Goal: Task Accomplishment & Management: Use online tool/utility

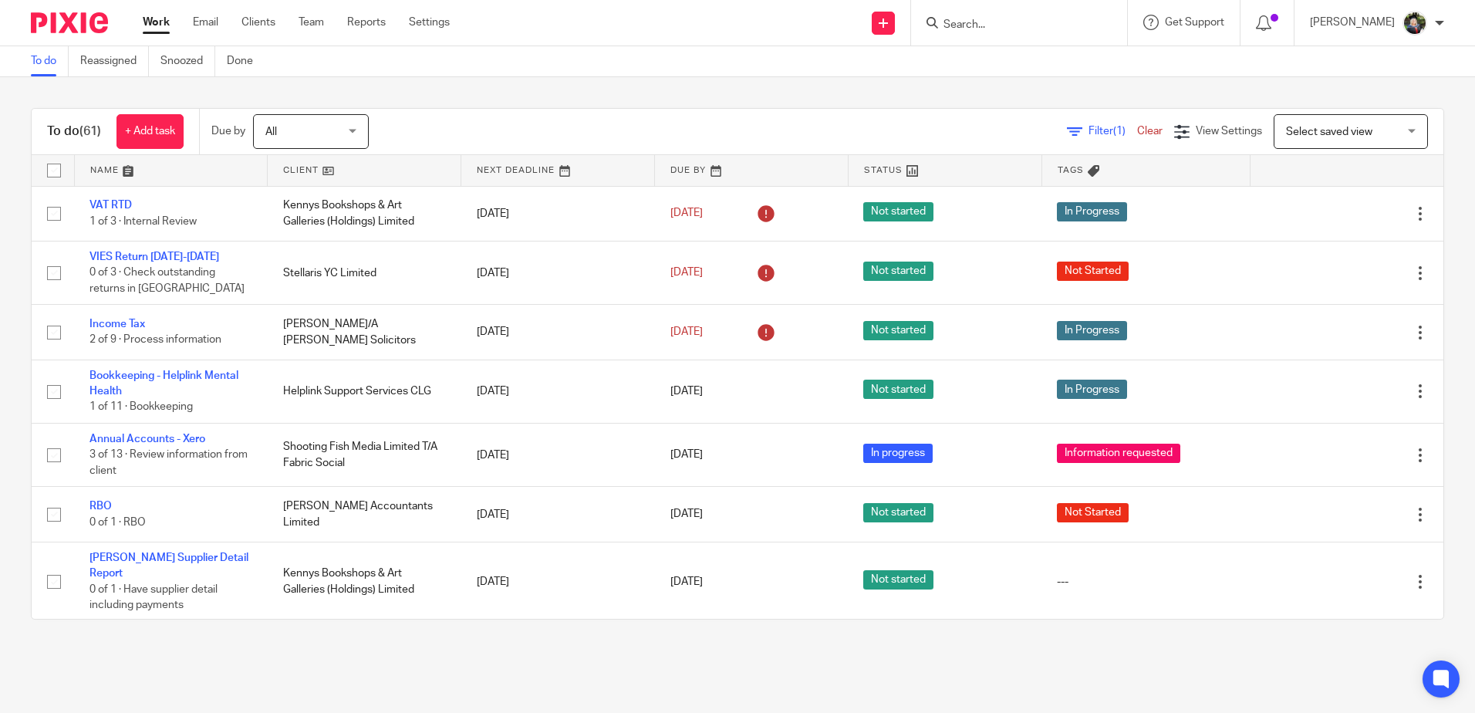
scroll to position [154, 0]
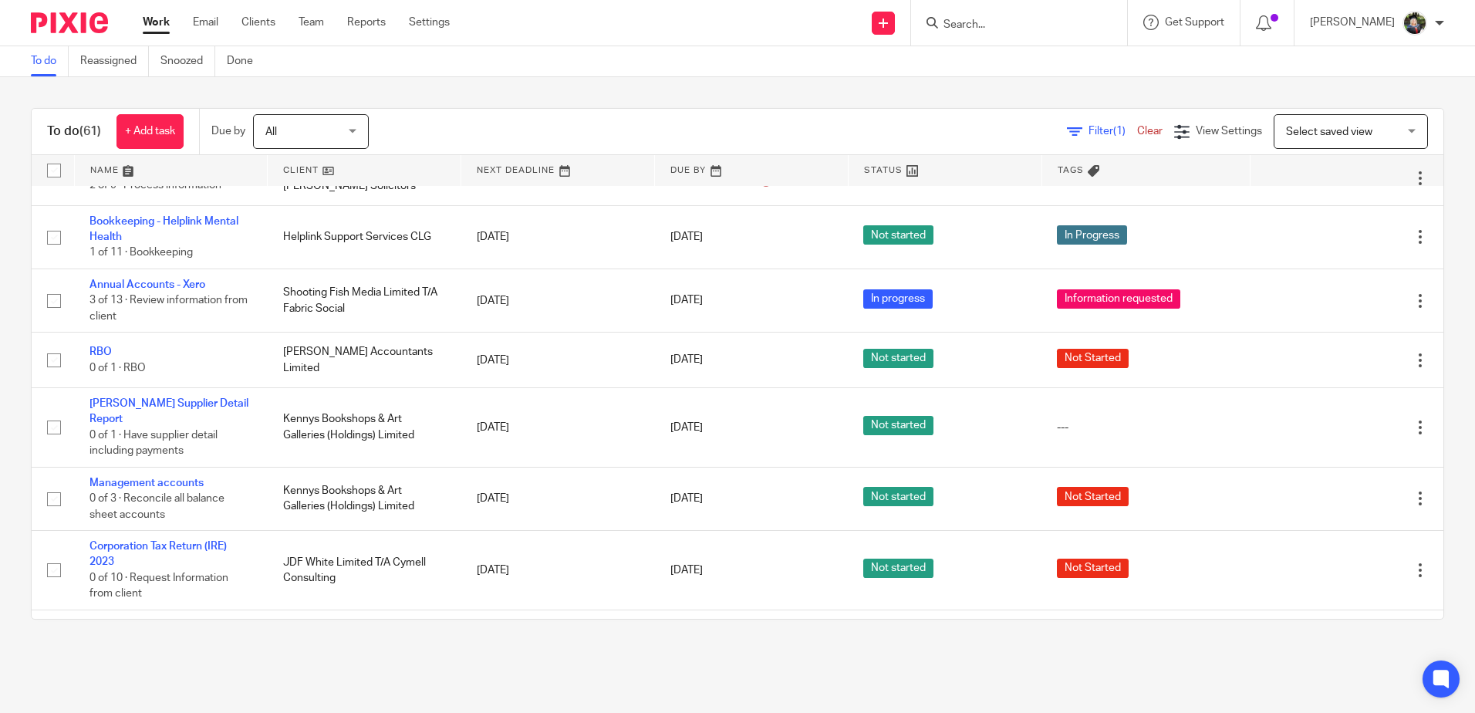
click at [1290, 139] on span "Select saved view" at bounding box center [1342, 131] width 113 height 32
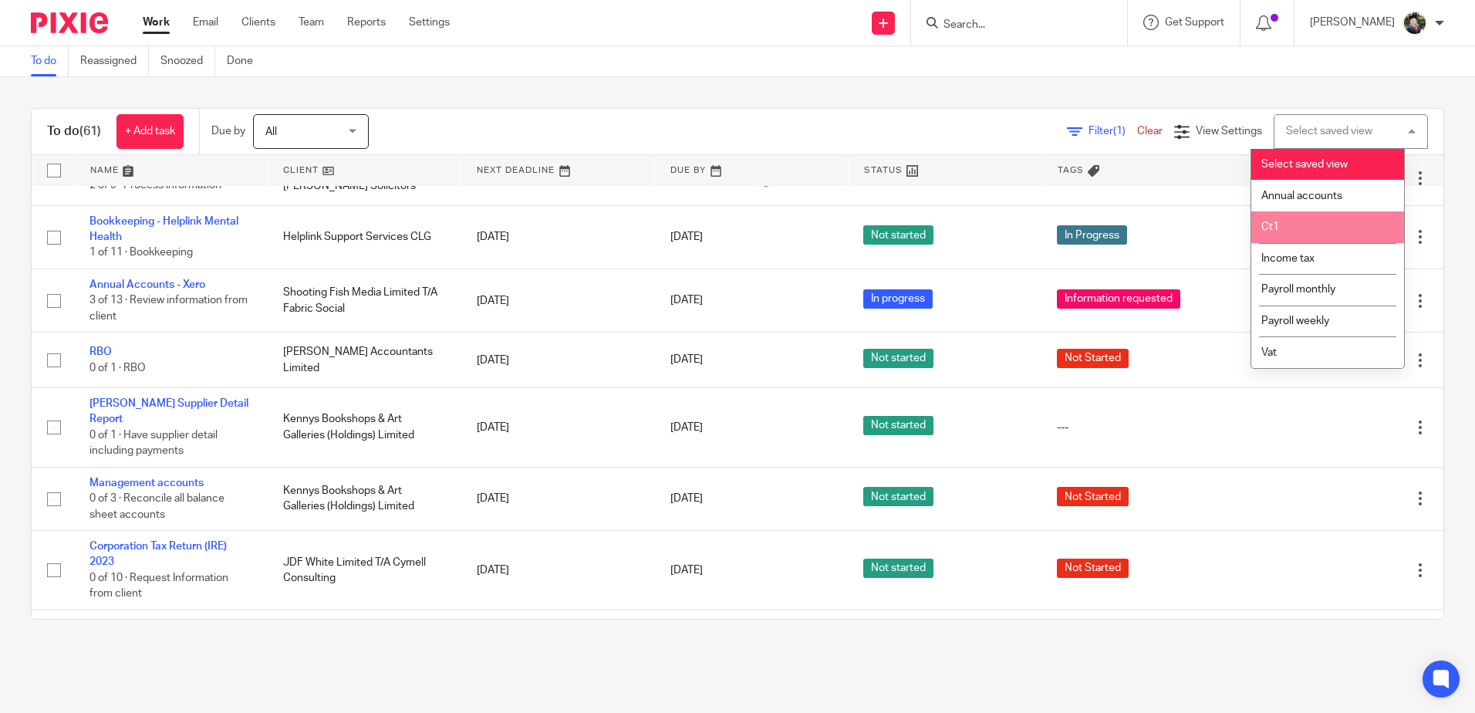
click at [1290, 222] on li "Ct1" at bounding box center [1328, 227] width 153 height 32
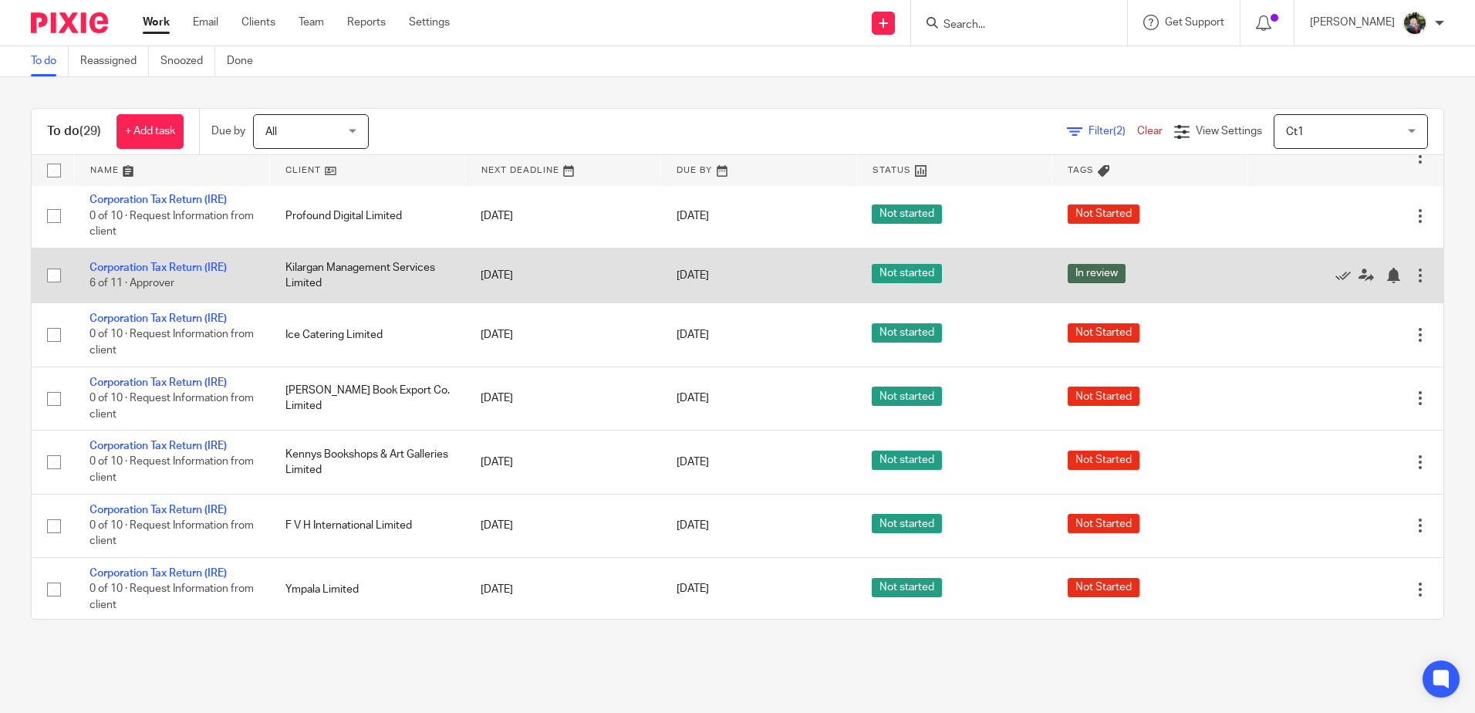
scroll to position [1158, 0]
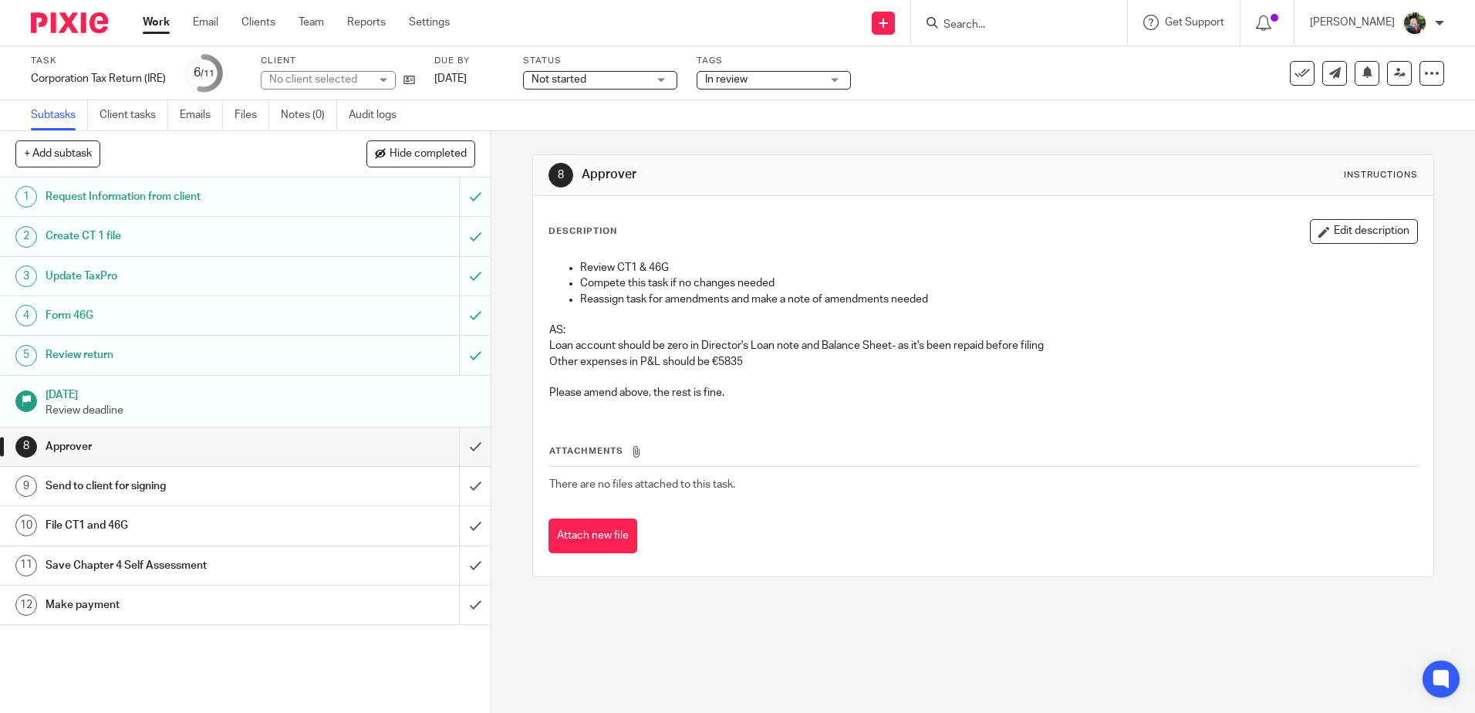
click at [631, 77] on span "Not started" at bounding box center [590, 80] width 116 height 16
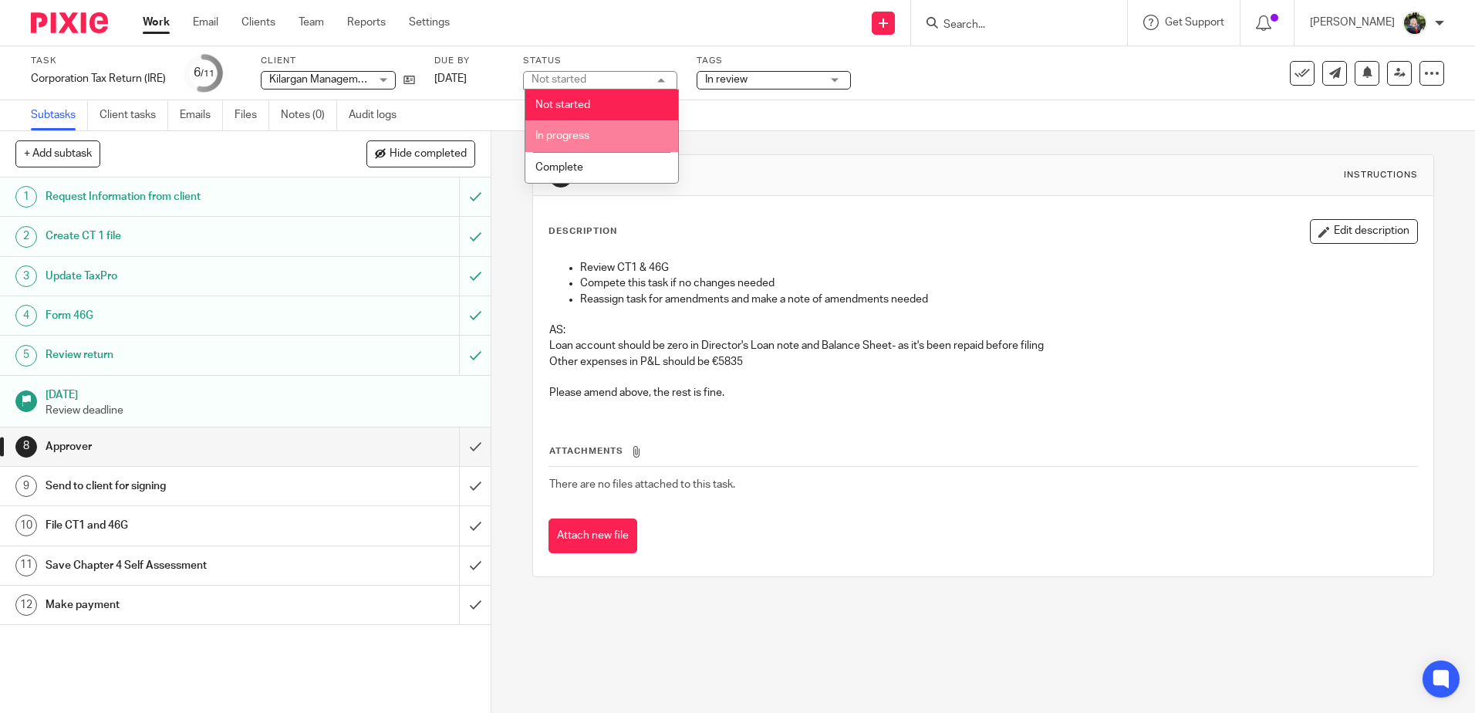
click at [599, 139] on li "In progress" at bounding box center [602, 136] width 153 height 32
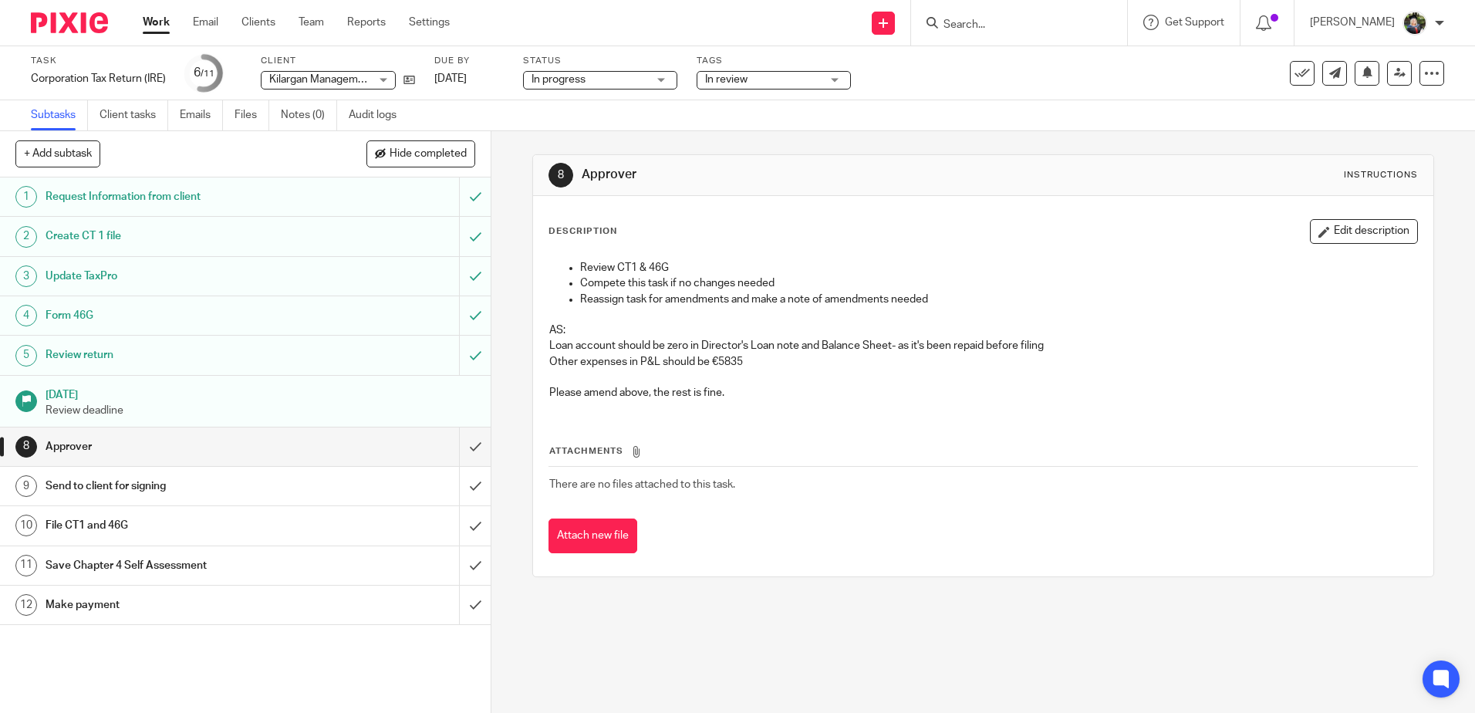
click at [876, 109] on div "Subtasks Client tasks Emails Files Notes (0) Audit logs" at bounding box center [737, 115] width 1475 height 31
drag, startPoint x: 743, startPoint y: 319, endPoint x: 739, endPoint y: 310, distance: 10.0
click at [738, 314] on p at bounding box center [982, 314] width 867 height 15
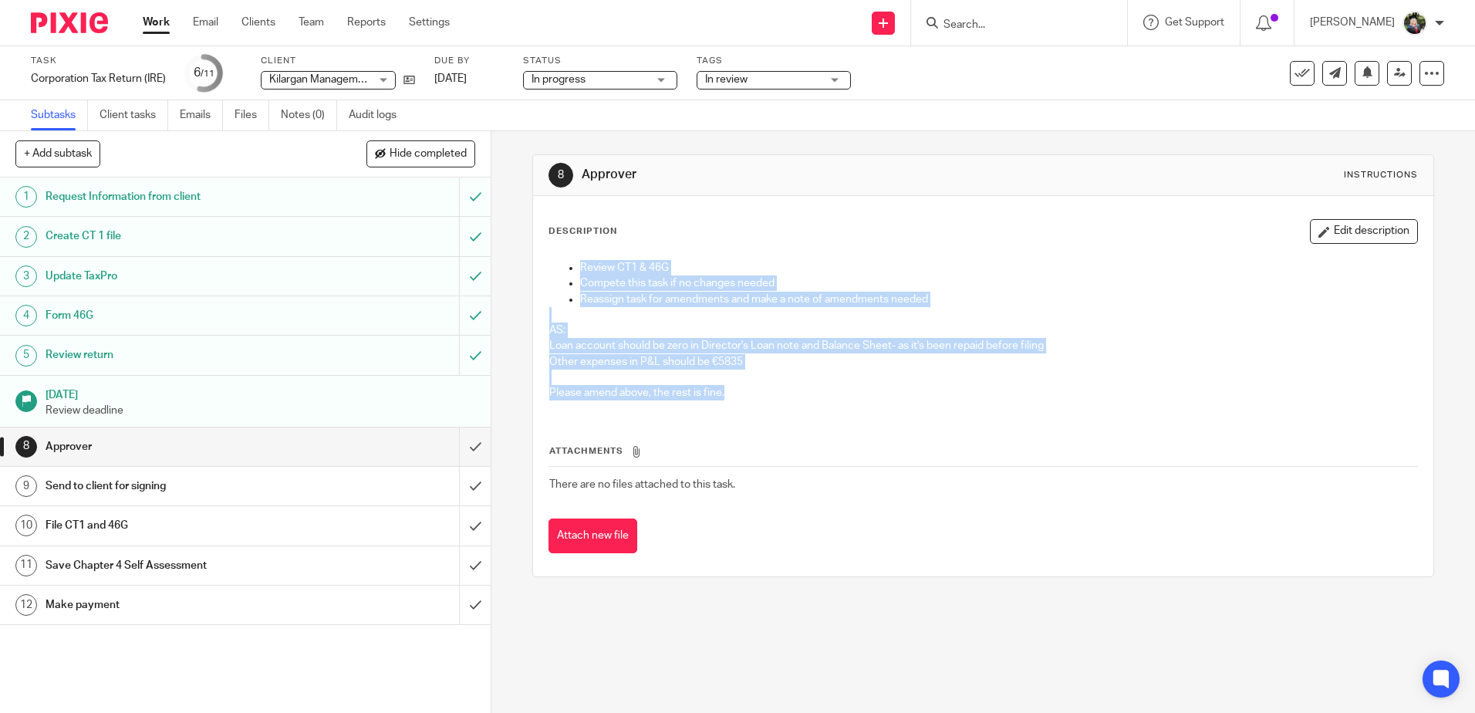
drag, startPoint x: 607, startPoint y: 279, endPoint x: 745, endPoint y: 411, distance: 191.0
click at [745, 412] on div "Review CT1 & 46G Compete this task if no changes needed Reassign task for amend…" at bounding box center [983, 332] width 883 height 160
drag, startPoint x: 745, startPoint y: 411, endPoint x: 745, endPoint y: 399, distance: 11.6
click at [745, 399] on p "Please amend above, the rest is fine." at bounding box center [982, 392] width 867 height 15
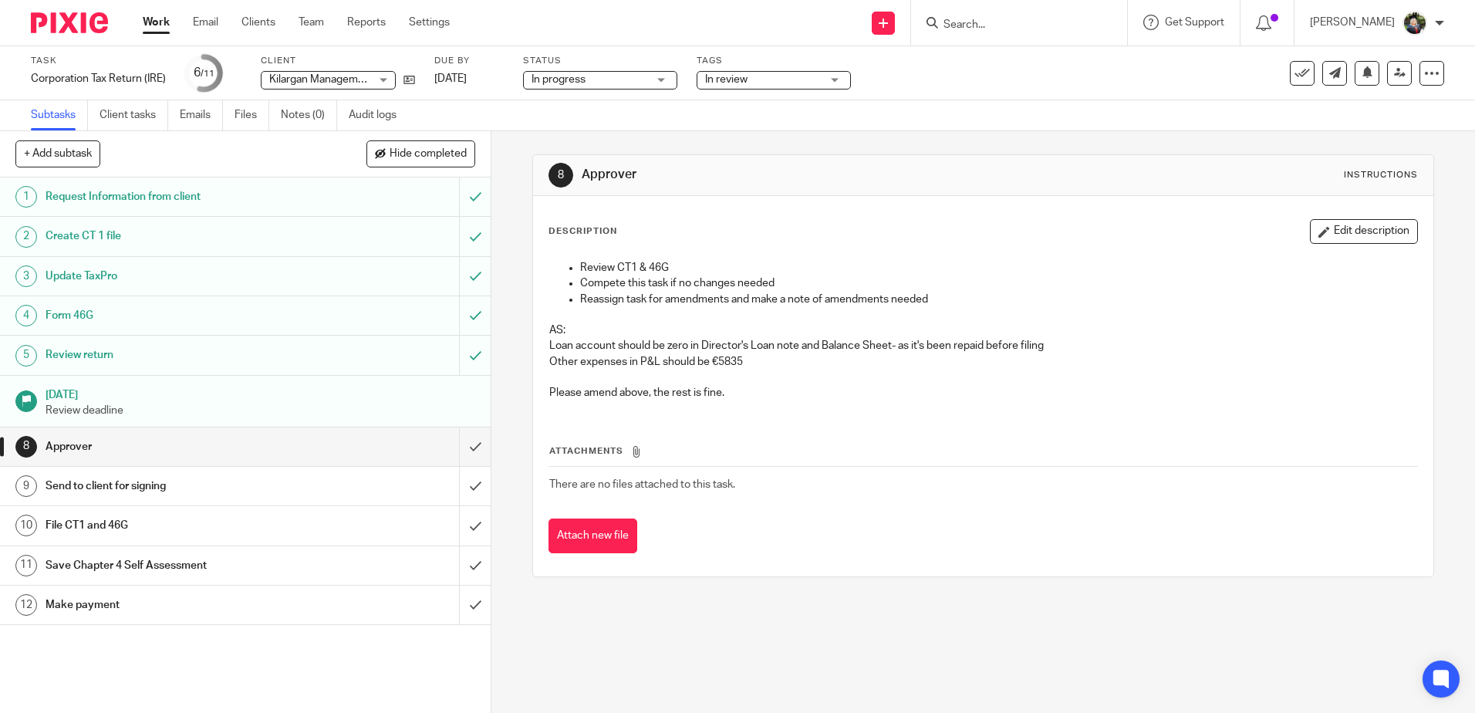
click at [715, 347] on p "Loan account should be zero in Director's Loan note and Balance Sheet- as it's …" at bounding box center [982, 345] width 867 height 15
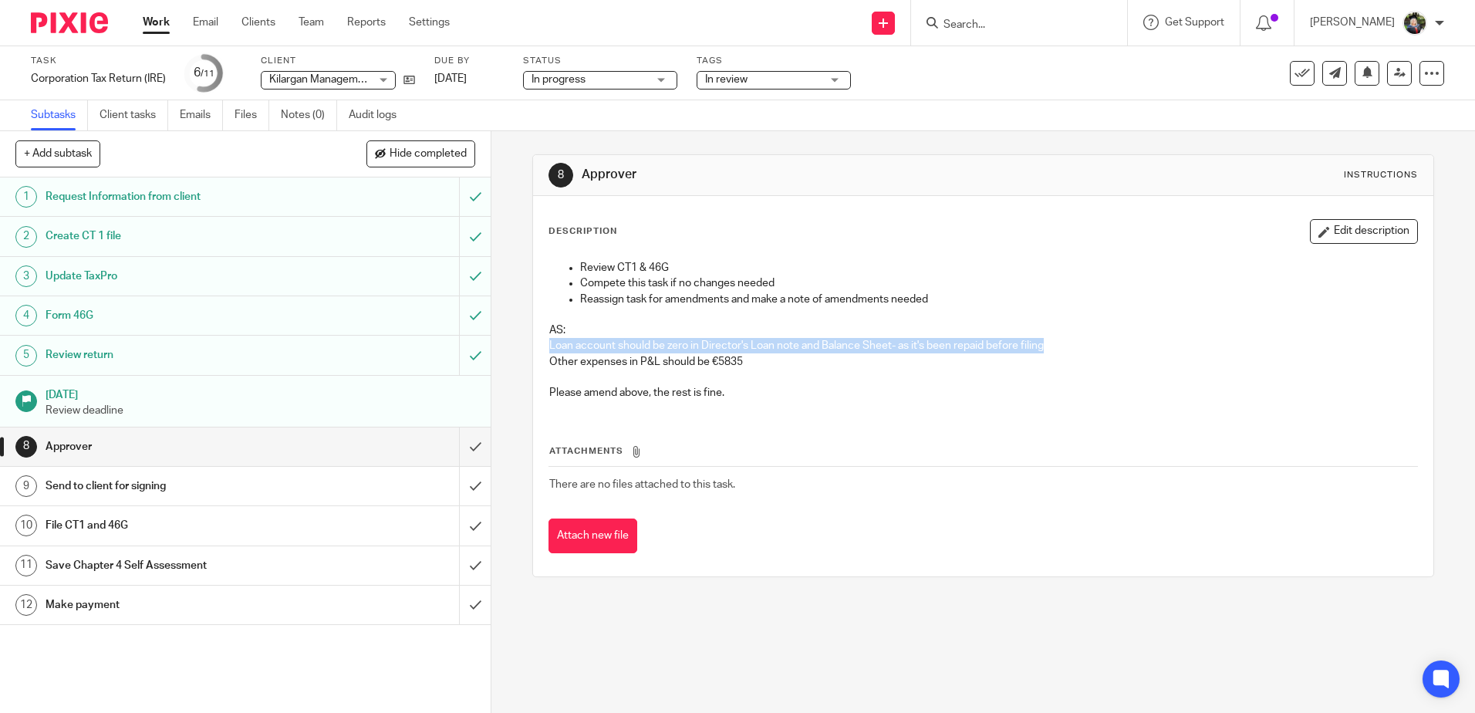
click at [715, 347] on p "Loan account should be zero in Director's Loan note and Balance Sheet- as it's …" at bounding box center [982, 345] width 867 height 15
drag, startPoint x: 715, startPoint y: 347, endPoint x: 722, endPoint y: 363, distance: 17.3
click at [722, 363] on p "Other expenses in P&L should be €5835" at bounding box center [982, 361] width 867 height 15
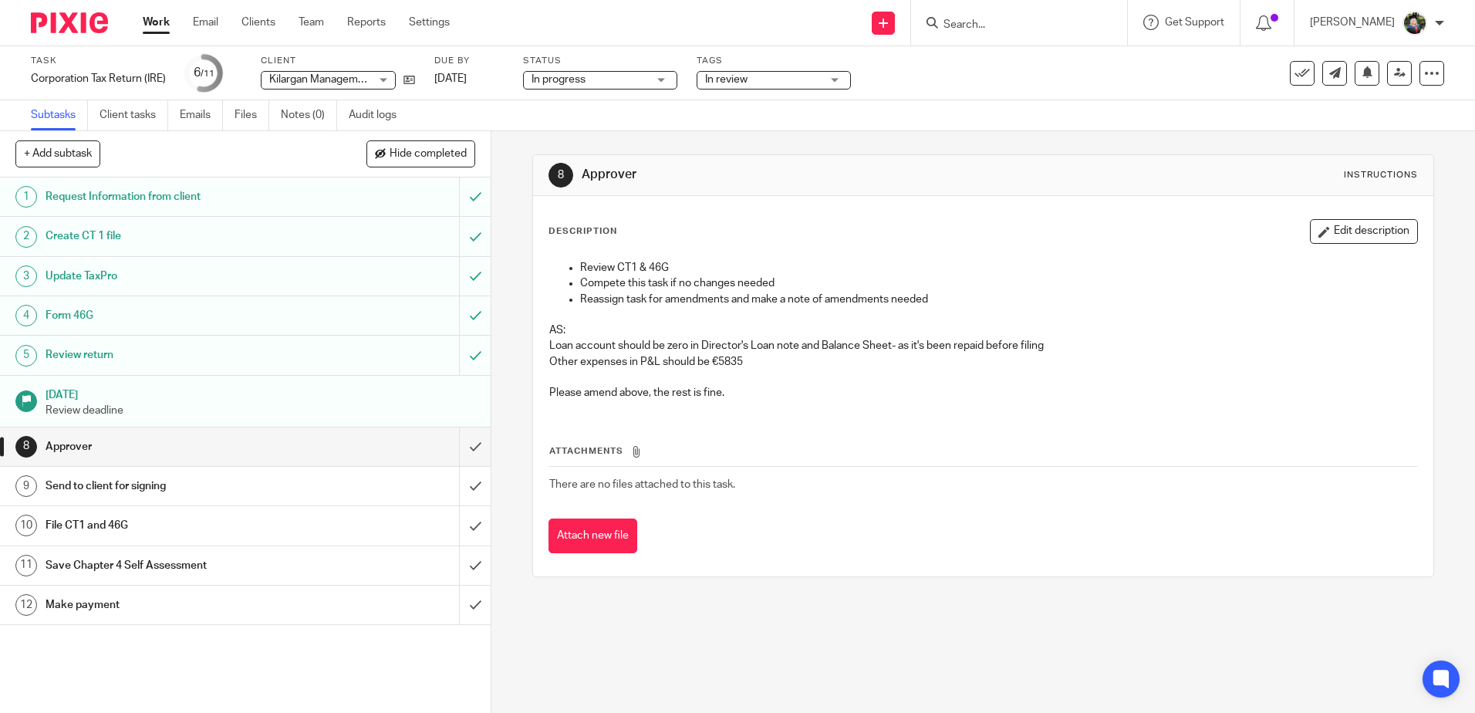
click at [772, 360] on p "Other expenses in P&L should be €5835" at bounding box center [982, 361] width 867 height 15
click at [708, 365] on p "Other expenses in P&L should be €5835" at bounding box center [982, 361] width 867 height 15
click at [723, 365] on p "Other expenses in P&L should be €5835" at bounding box center [982, 361] width 867 height 15
drag, startPoint x: 723, startPoint y: 365, endPoint x: 833, endPoint y: 411, distance: 119.4
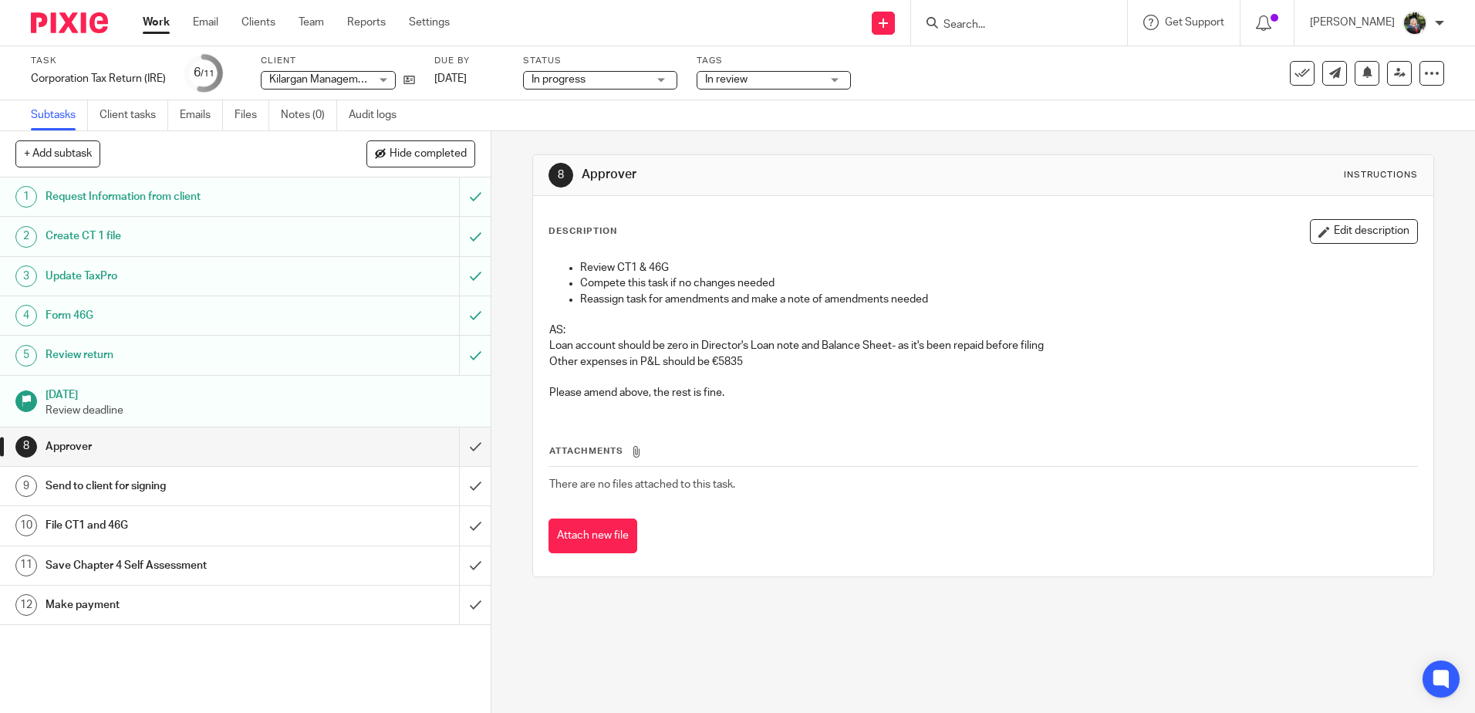
click at [830, 409] on div "Review CT1 & 46G Compete this task if no changes needed Reassign task for amend…" at bounding box center [983, 332] width 883 height 160
